Goal: Task Accomplishment & Management: Manage account settings

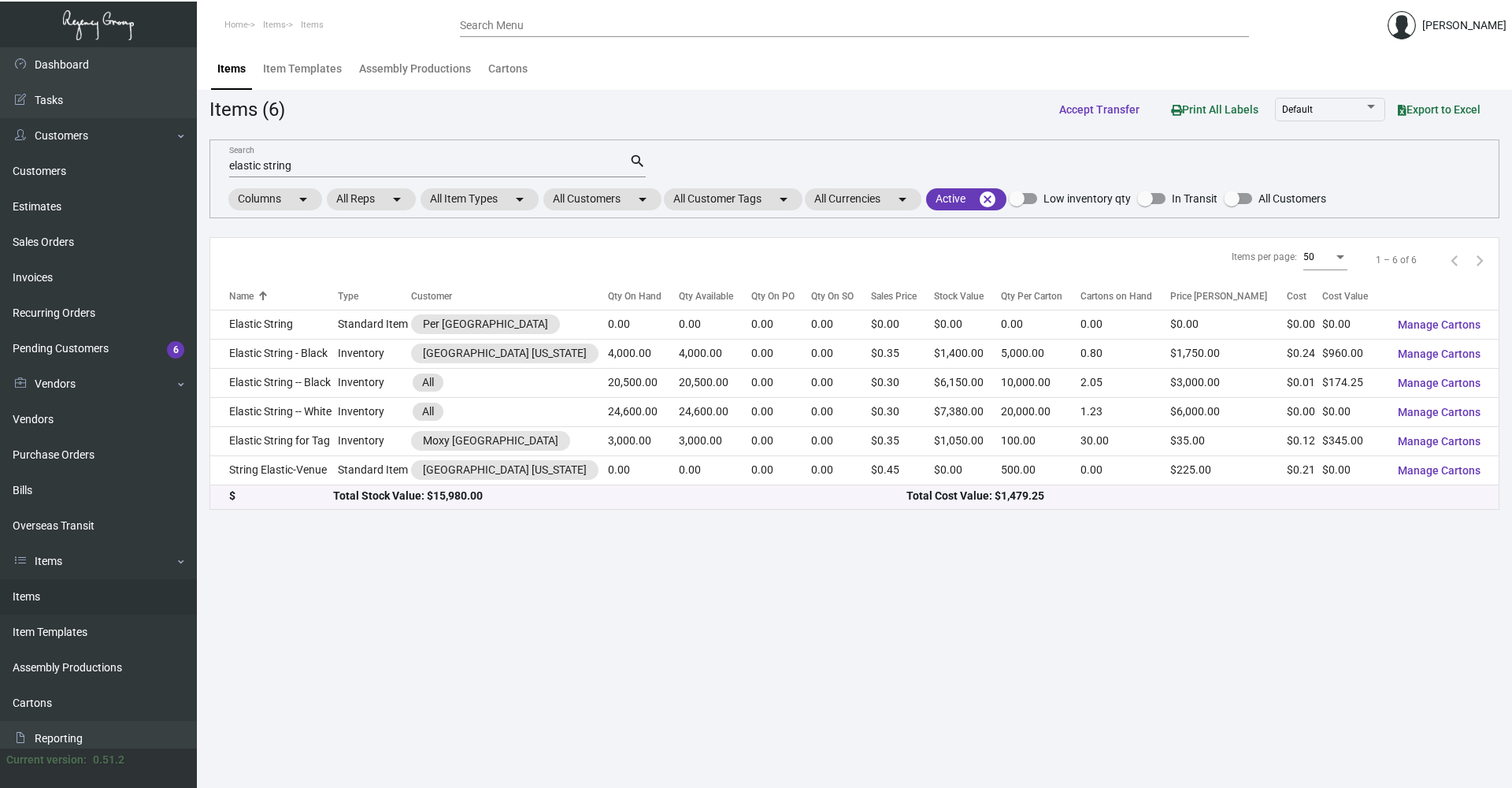
scroll to position [78, 0]
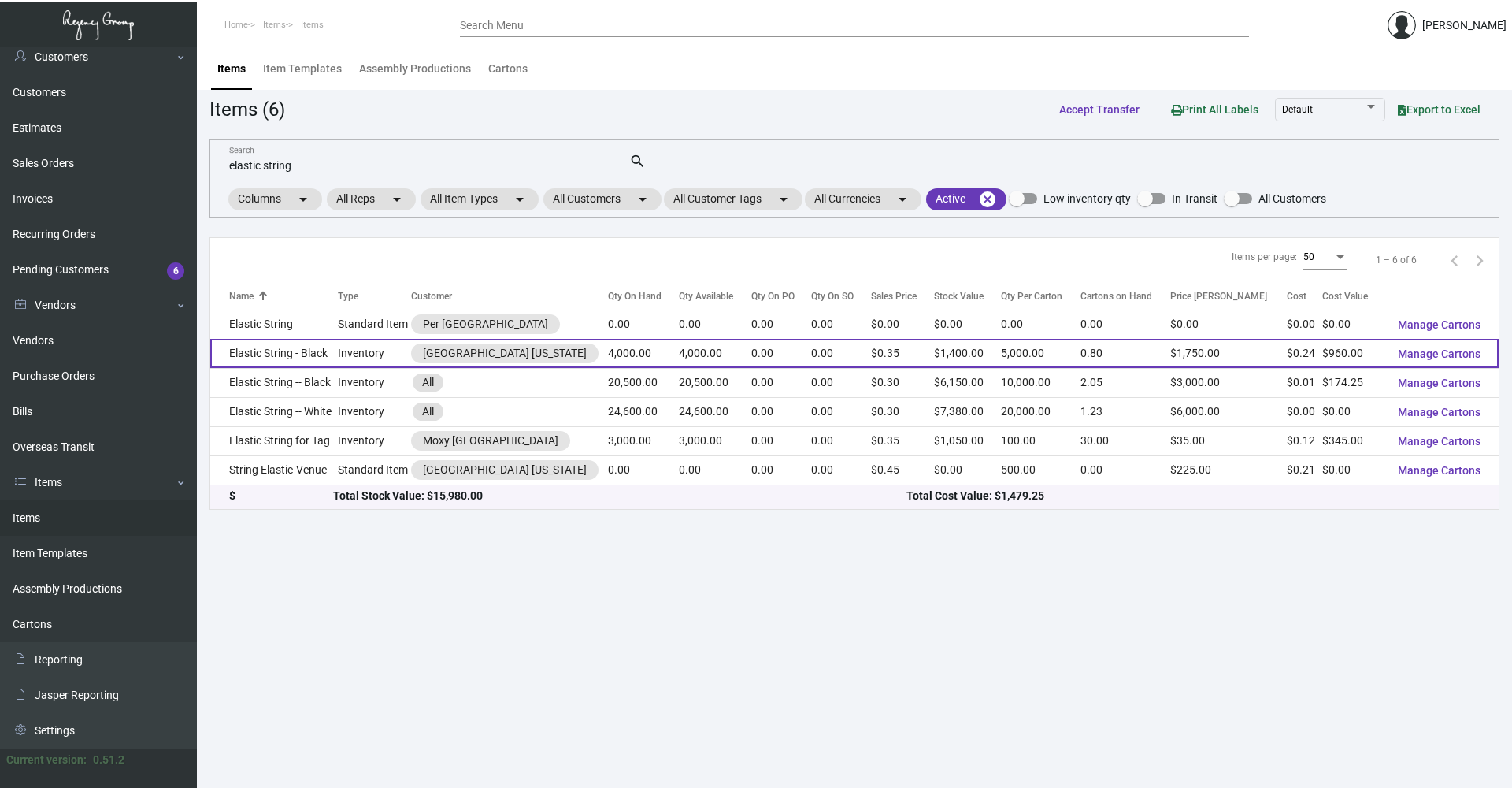
click at [352, 350] on td "Inventory" at bounding box center [374, 353] width 74 height 29
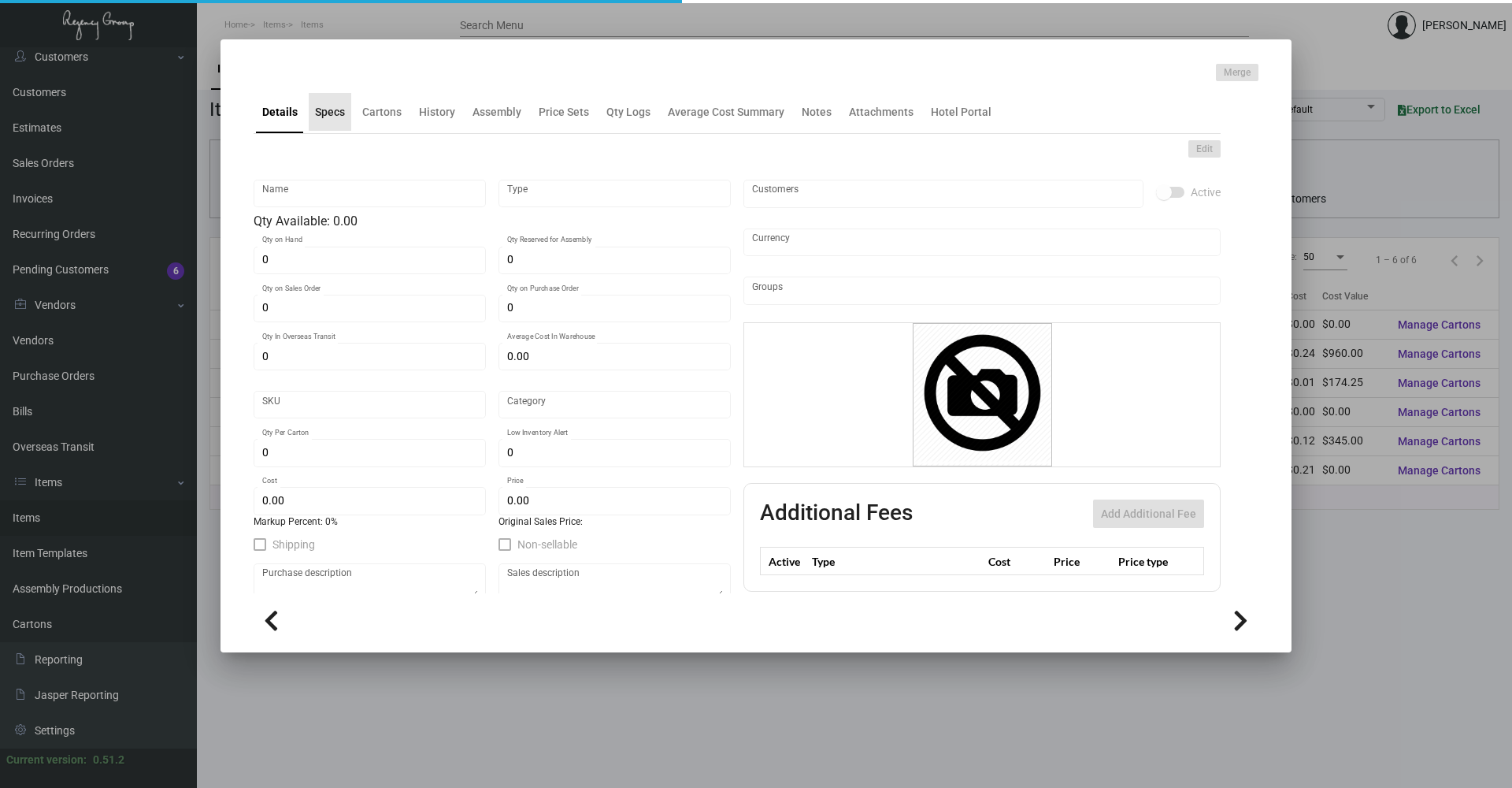
type input "Elastic String - Black"
type input "Inventory"
type input "4,000"
type input "$ 0.30"
type input "Standard"
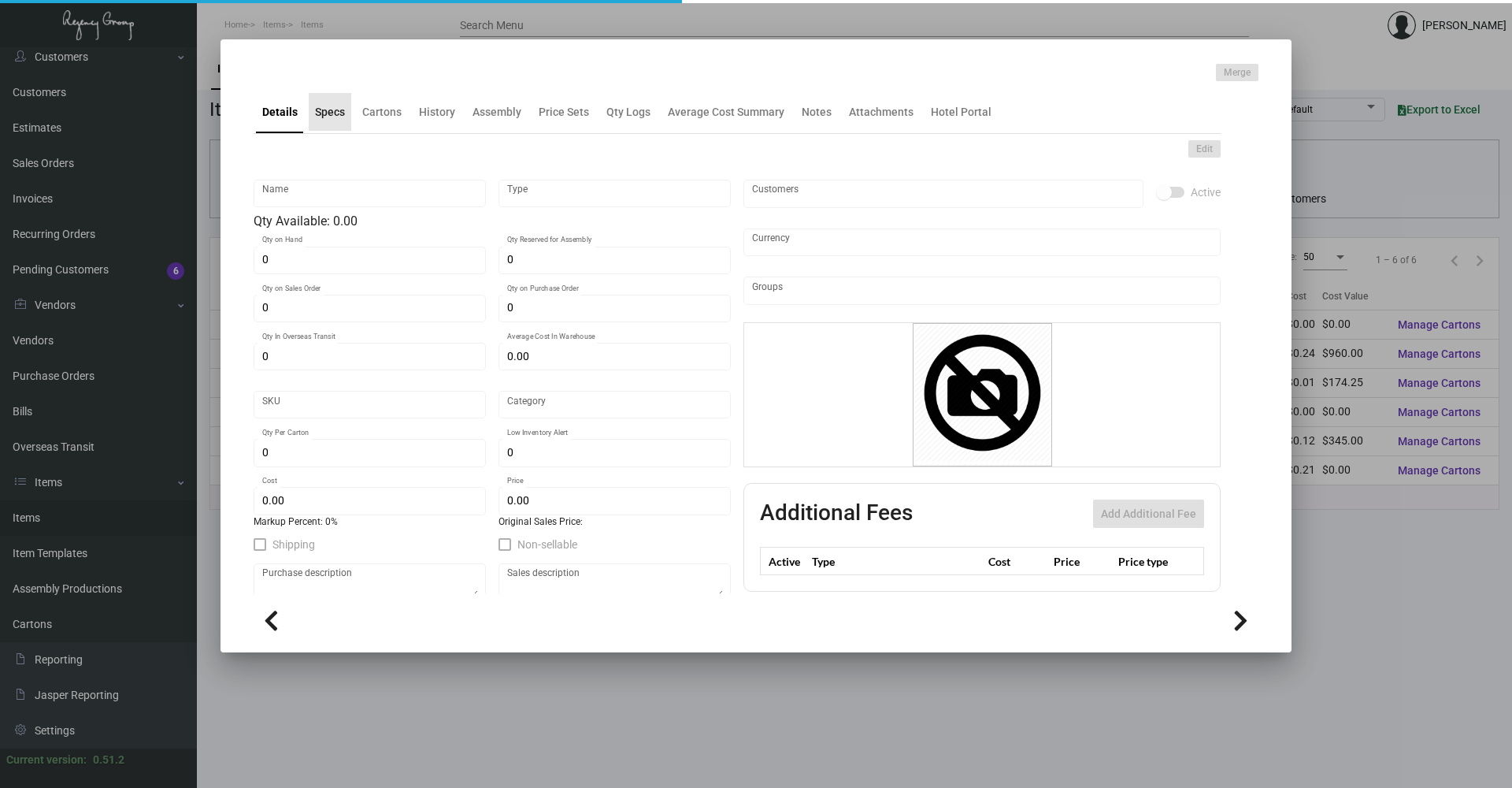
type input "5,000"
type input "250"
type input "$ 0.24"
type input "$ 0.35"
checkbox input "true"
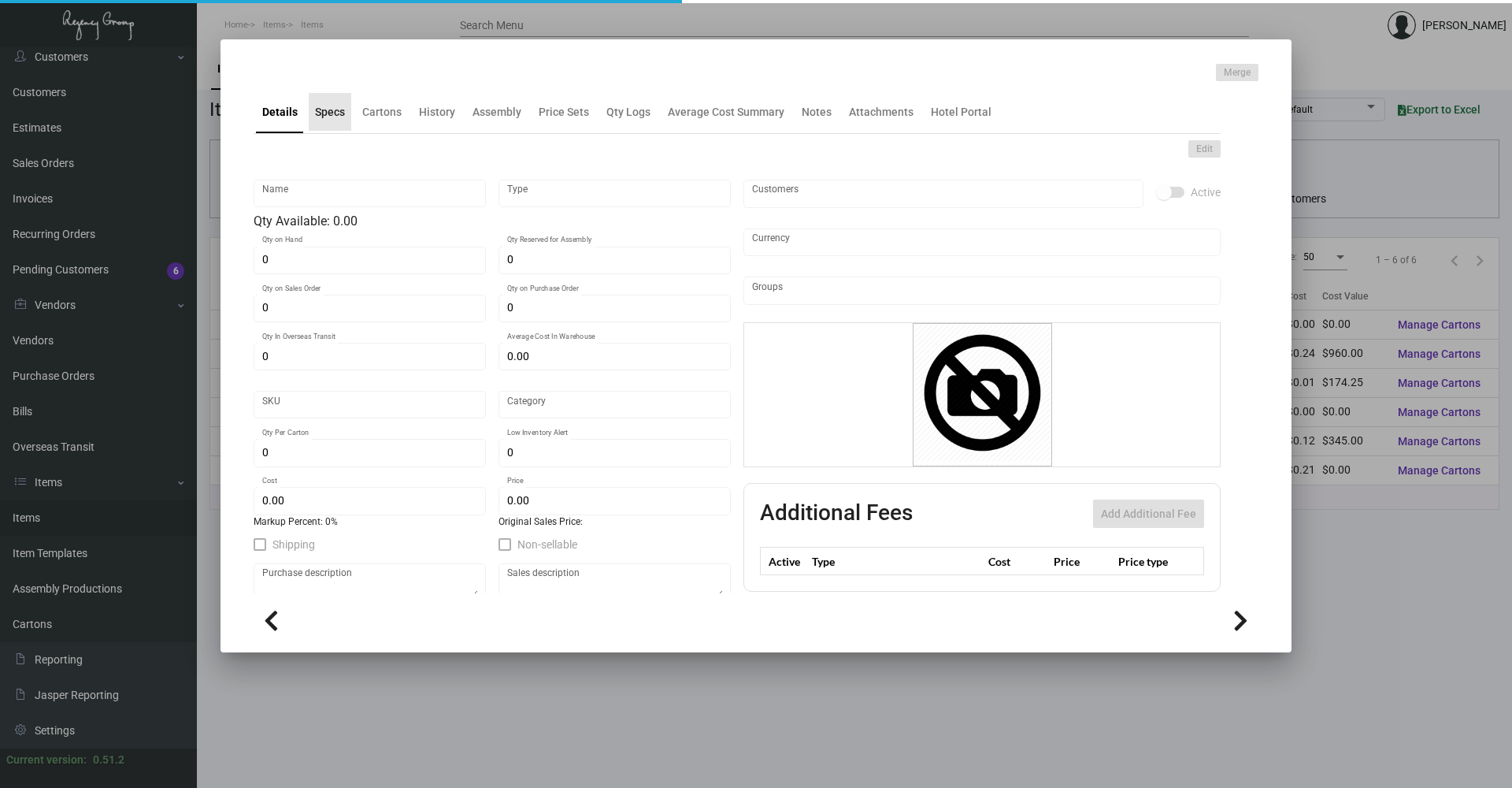
type input "United States Dollar $"
click at [319, 114] on div "Specs" at bounding box center [329, 112] width 30 height 17
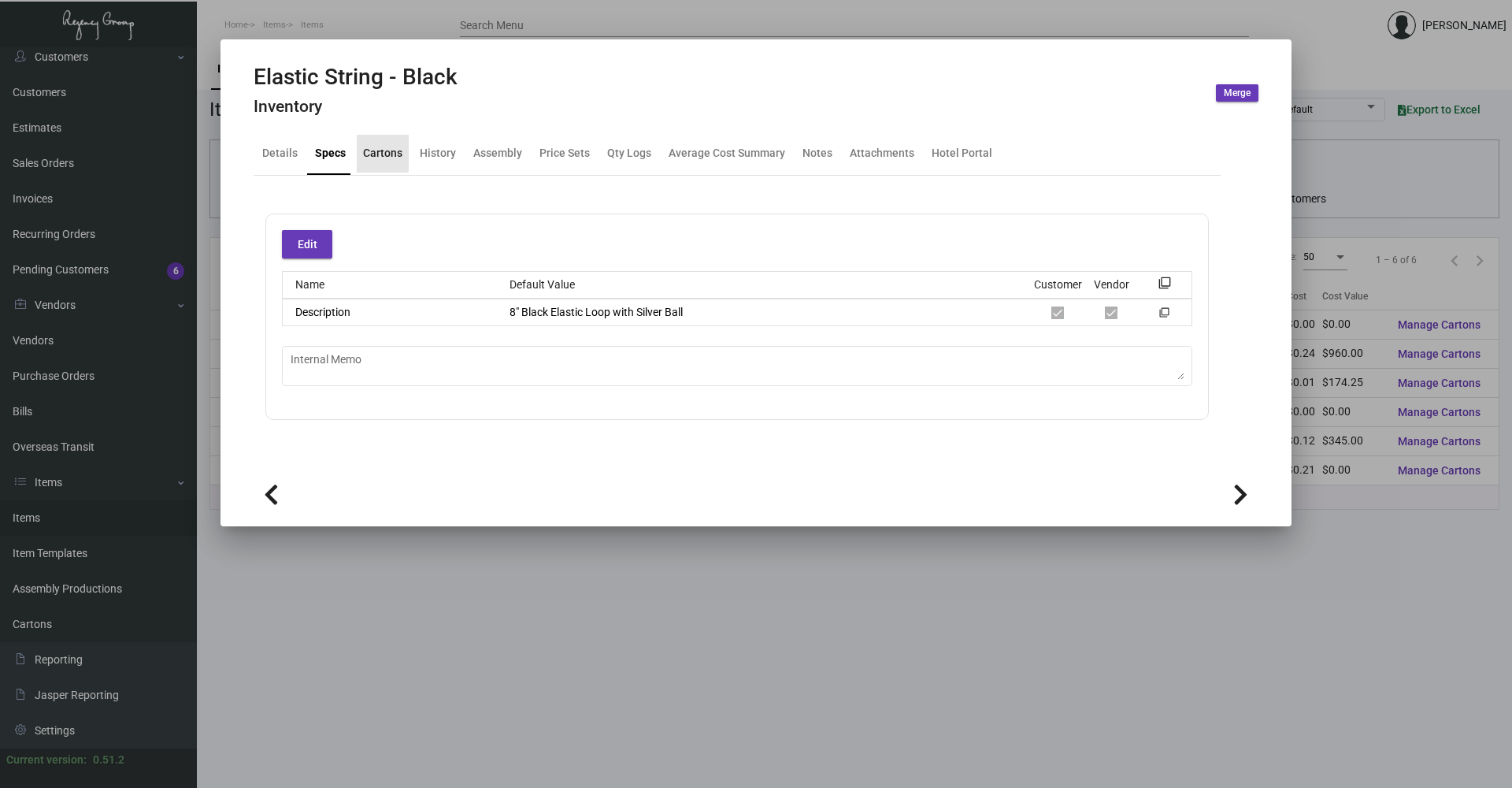
click at [365, 147] on div "Cartons" at bounding box center [382, 153] width 39 height 17
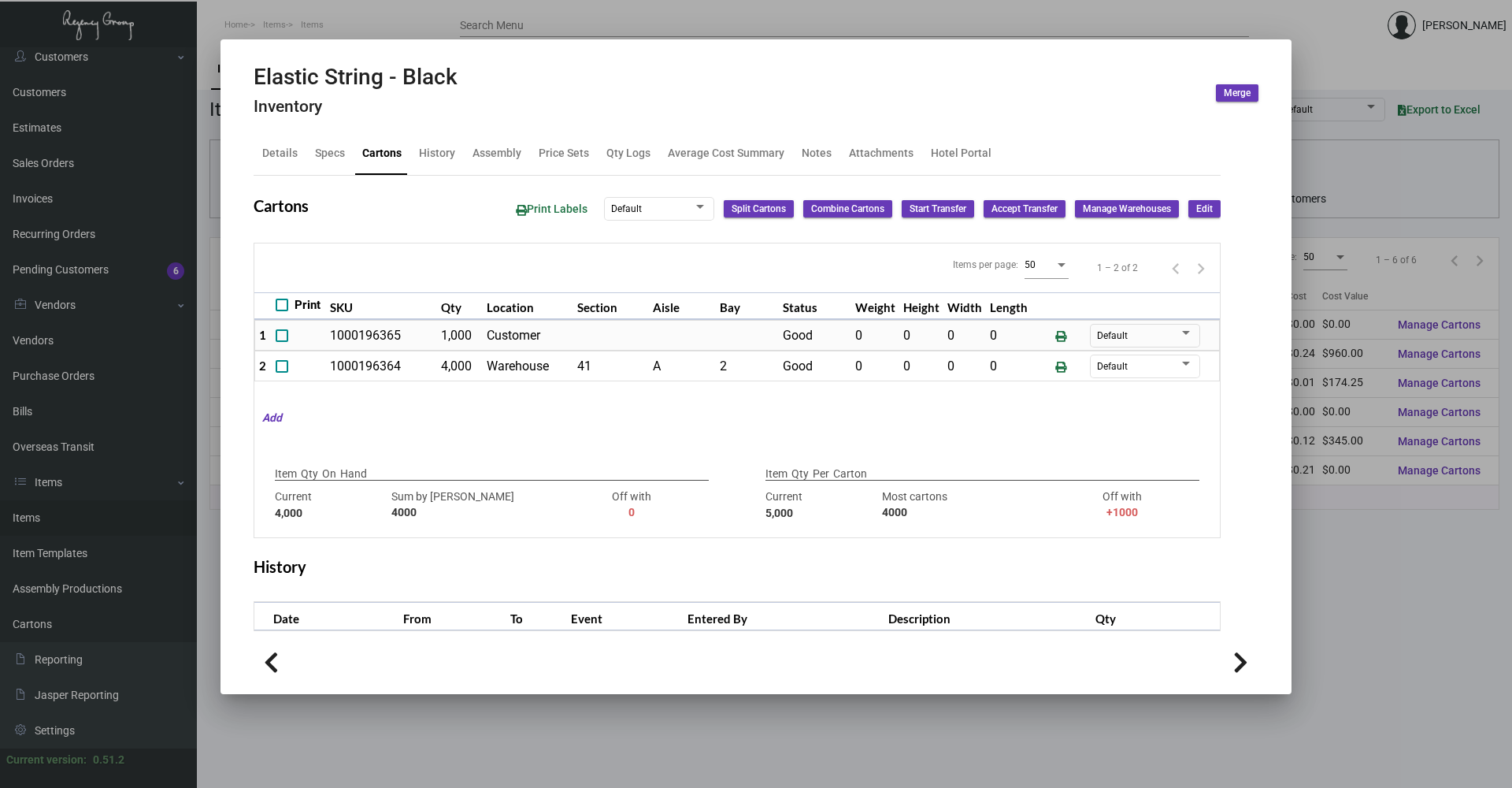
click at [449, 172] on div "Details Specs Cartons History Assembly Price Sets Qty Logs Average Cost Summary…" at bounding box center [736, 153] width 967 height 42
click at [438, 158] on div "History" at bounding box center [437, 153] width 36 height 17
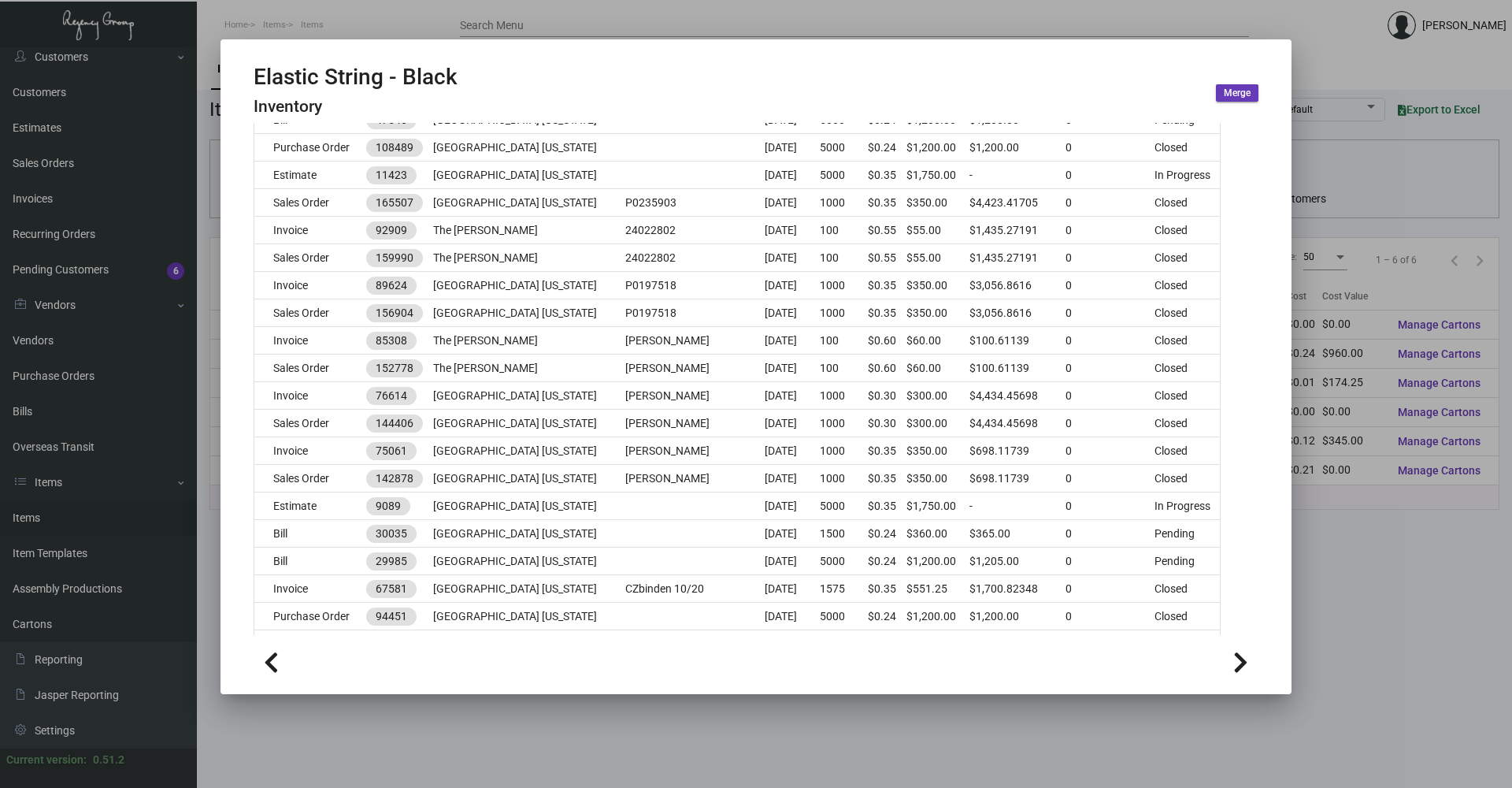
scroll to position [149, 0]
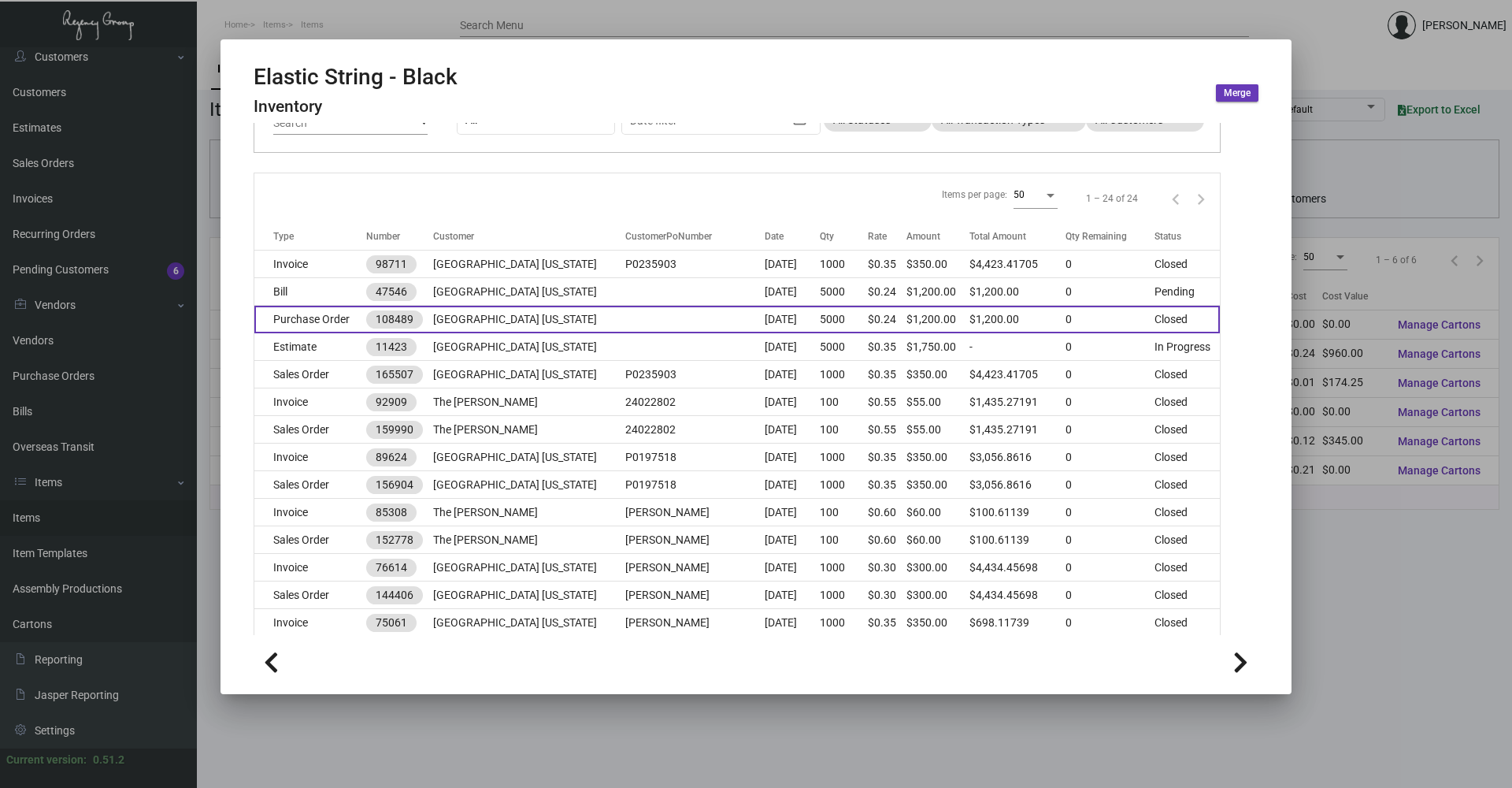
click at [682, 325] on td at bounding box center [695, 319] width 139 height 27
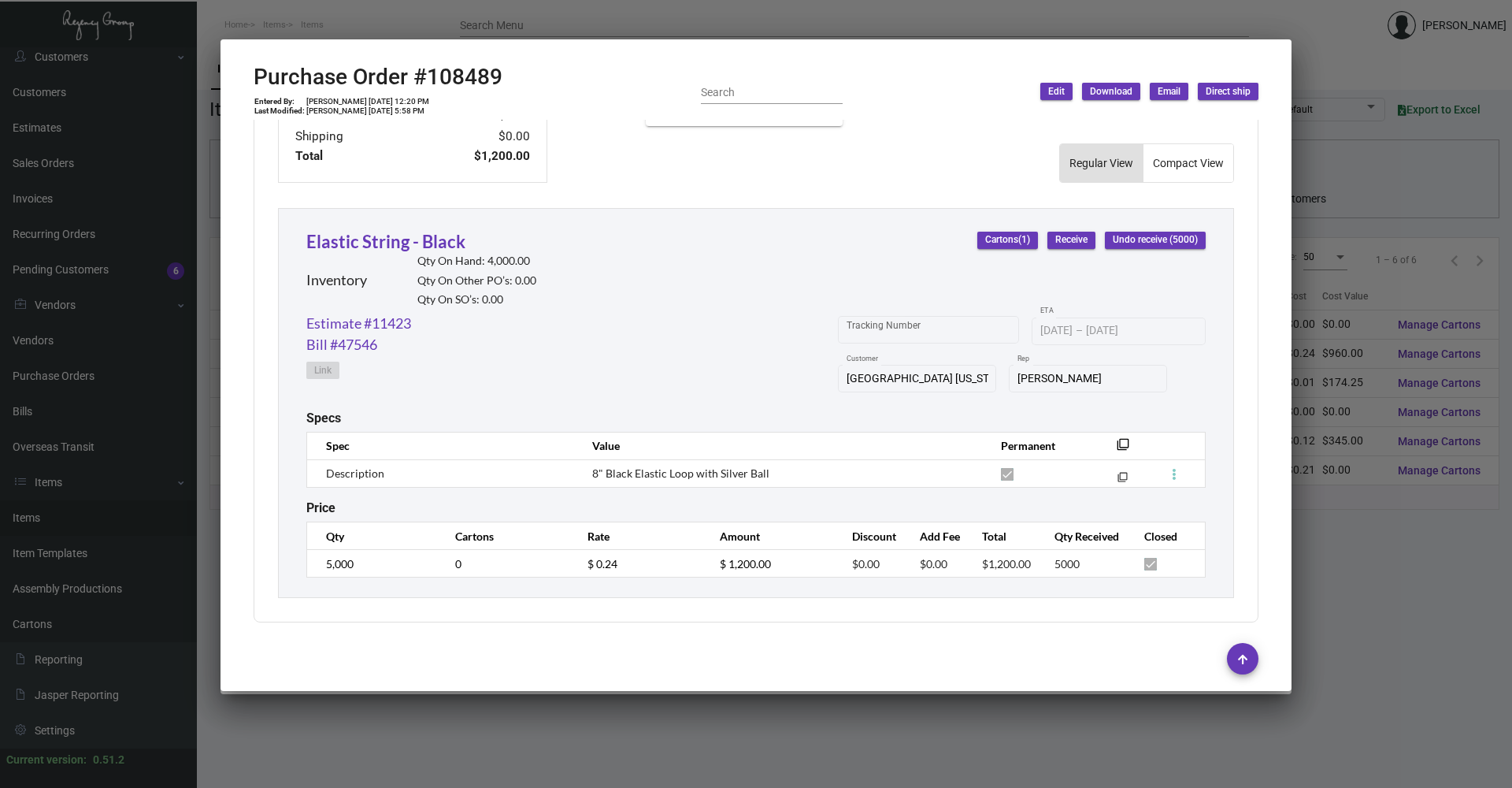
scroll to position [254, 0]
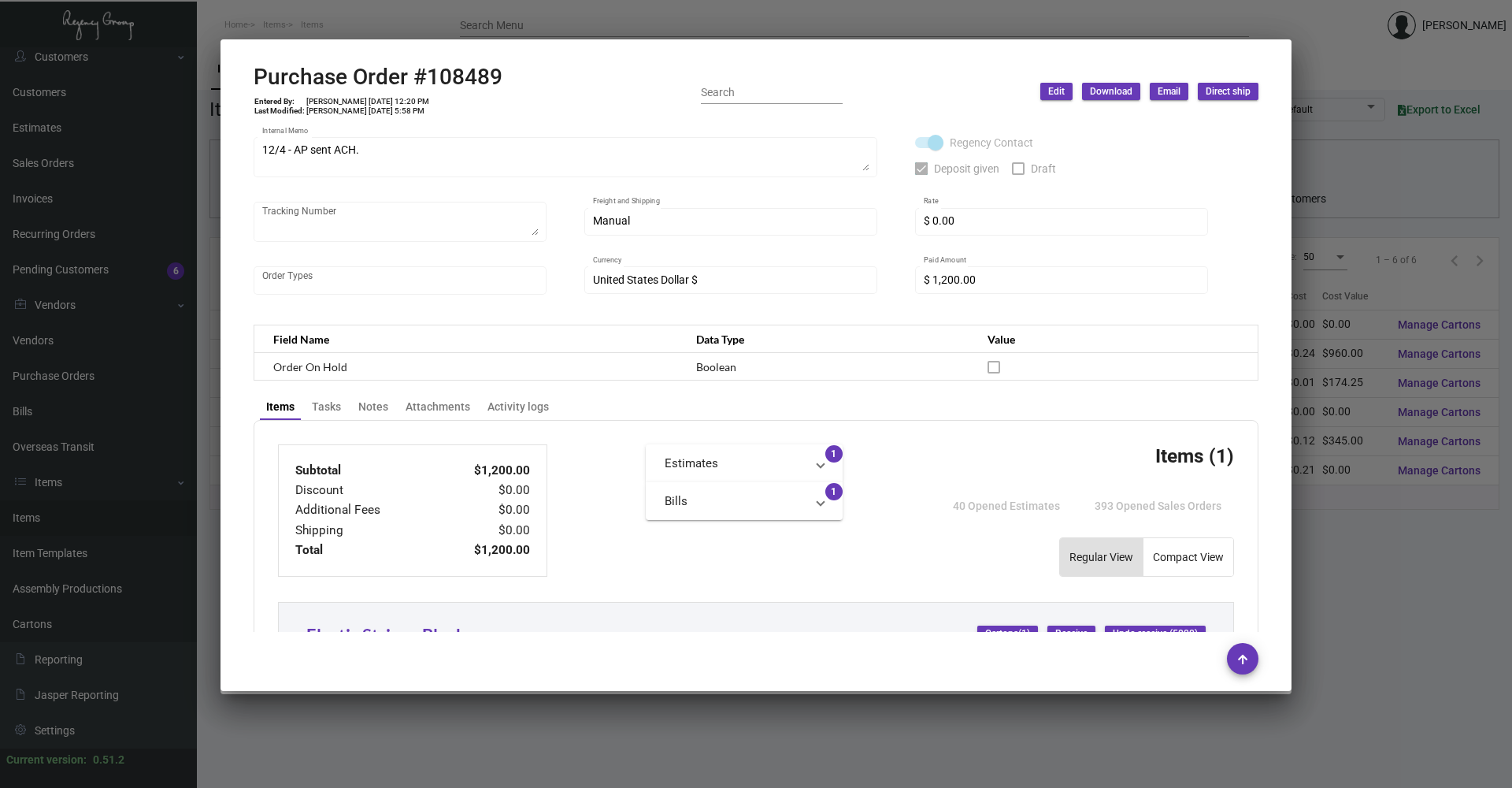
click at [388, 15] on div at bounding box center [756, 394] width 1512 height 788
